Goal: Ask a question: Seek information or help from site administrators or community

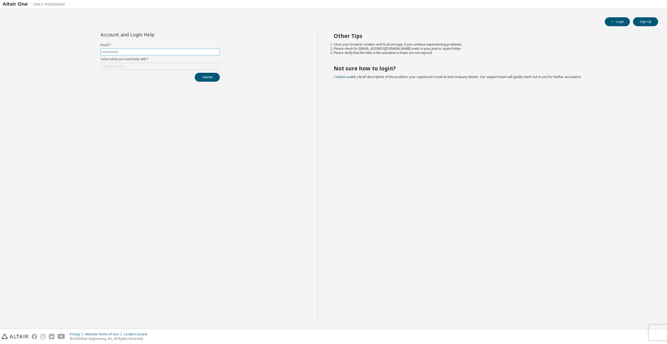
click at [151, 49] on span at bounding box center [160, 52] width 119 height 7
click at [152, 52] on input "text" at bounding box center [160, 52] width 117 height 4
type input "**********"
click at [191, 67] on div "Click to select" at bounding box center [160, 66] width 119 height 6
click at [145, 82] on li "I forgot my password" at bounding box center [160, 80] width 118 height 7
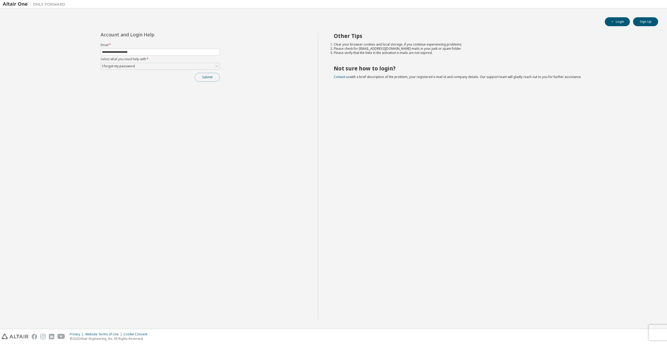
click at [205, 76] on button "Submit" at bounding box center [207, 77] width 25 height 9
click at [657, 327] on button "button" at bounding box center [656, 329] width 3 height 5
